Goal: Task Accomplishment & Management: Manage account settings

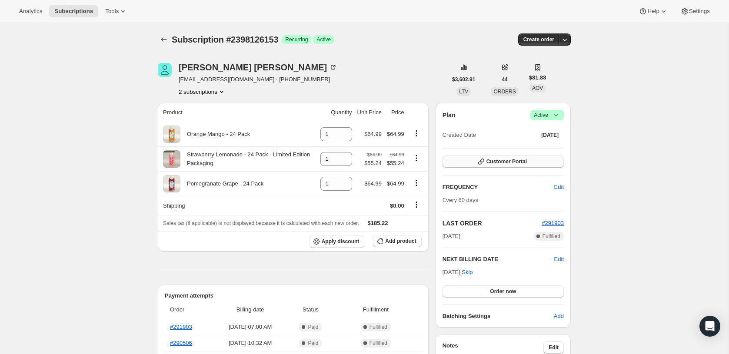
click at [510, 166] on button "Customer Portal" at bounding box center [503, 162] width 121 height 12
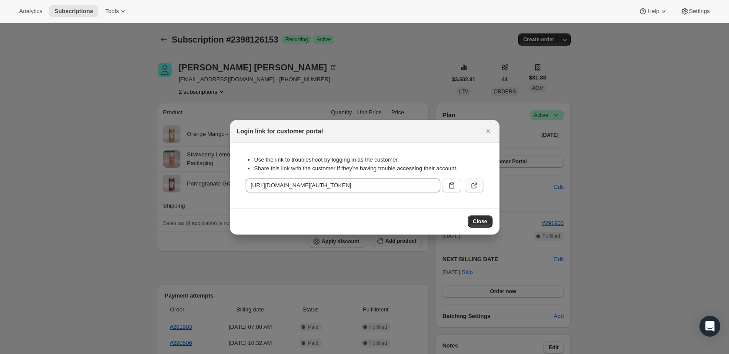
click at [470, 185] on icon ":rc4:" at bounding box center [474, 185] width 9 height 9
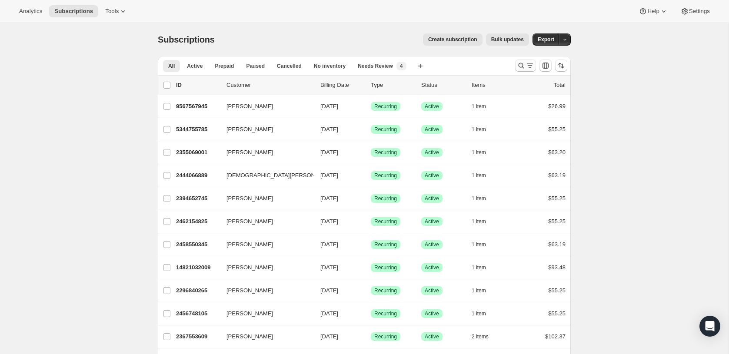
click at [521, 64] on icon "Search and filter results" at bounding box center [521, 65] width 9 height 9
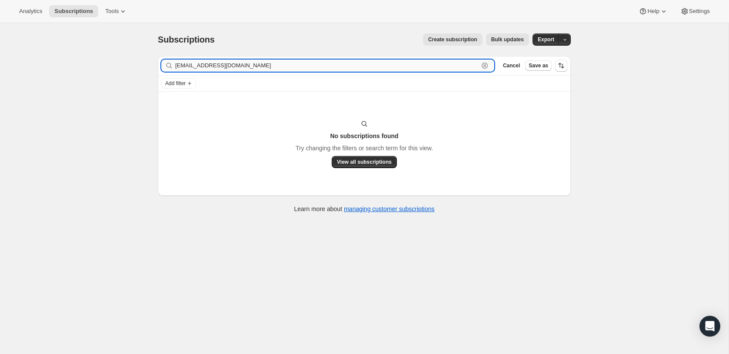
click at [314, 62] on input "[EMAIL_ADDRESS][DOMAIN_NAME]" at bounding box center [326, 66] width 303 height 12
click at [253, 67] on input "[EMAIL_ADDRESS][DOMAIN_NAME]" at bounding box center [326, 66] width 303 height 12
type input "M"
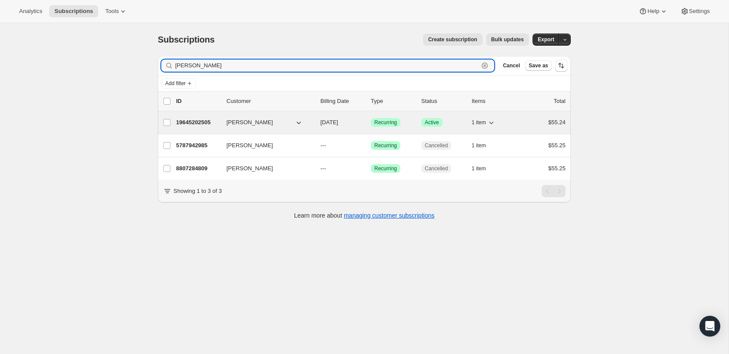
type input "[PERSON_NAME]"
click at [242, 123] on span "[PERSON_NAME]" at bounding box center [250, 122] width 47 height 9
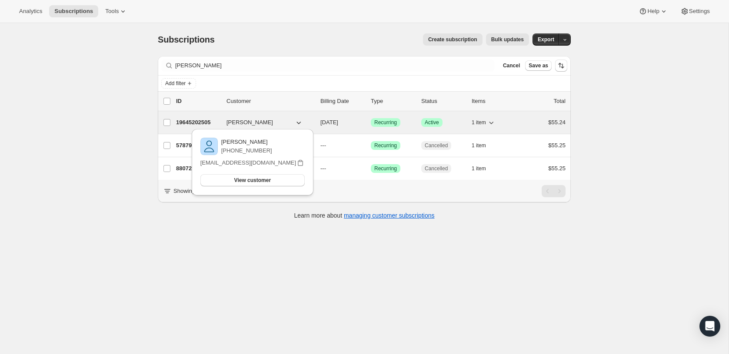
click at [241, 120] on span "[PERSON_NAME]" at bounding box center [250, 122] width 47 height 9
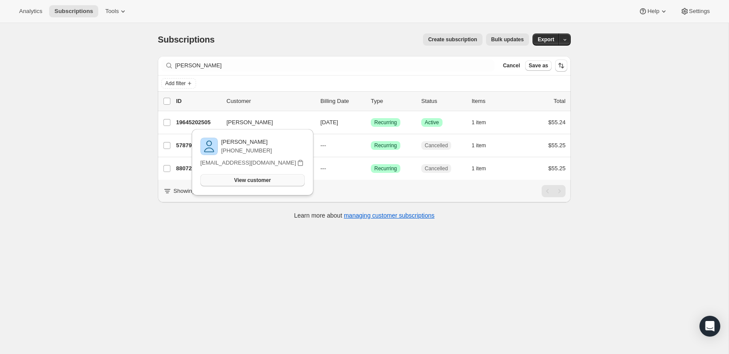
click at [245, 176] on button "View customer" at bounding box center [252, 180] width 104 height 12
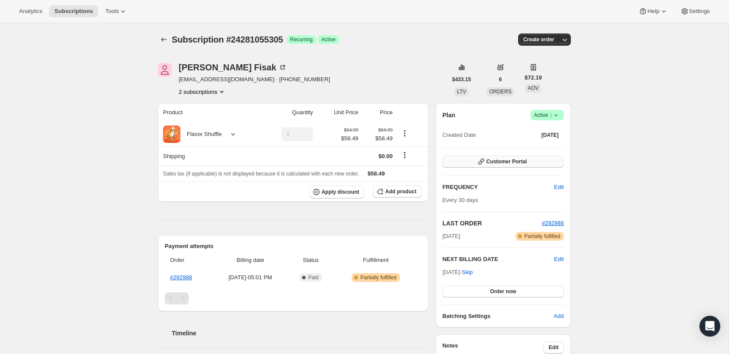
drag, startPoint x: 535, startPoint y: 170, endPoint x: 532, endPoint y: 160, distance: 10.2
click at [535, 170] on div "Plan Success Active | Created Date Sep 30, 2025 Customer Portal FREQUENCY Edit …" at bounding box center [503, 215] width 121 height 211
click at [531, 159] on button "Customer Portal" at bounding box center [503, 162] width 121 height 12
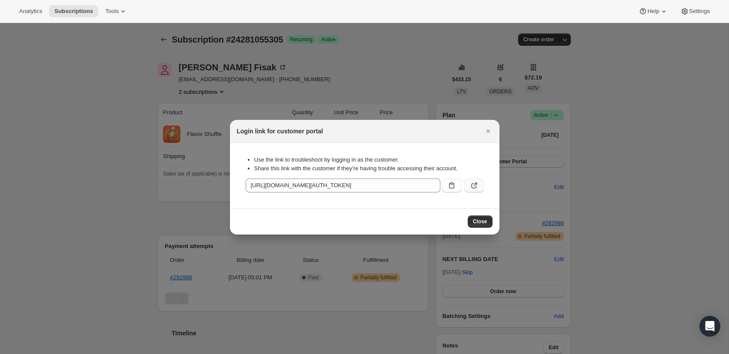
click at [472, 183] on icon ":rc1:" at bounding box center [474, 185] width 9 height 9
click at [217, 70] on div at bounding box center [364, 177] width 729 height 354
